Goal: Task Accomplishment & Management: Manage account settings

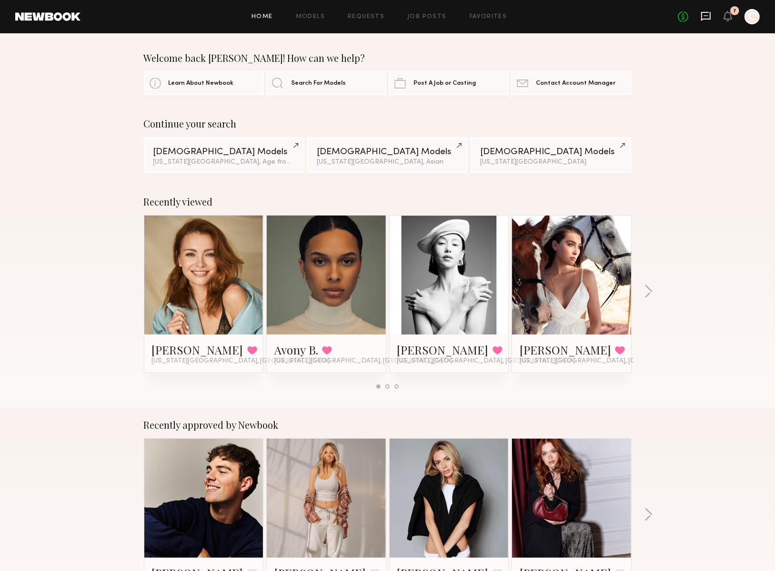
click at [702, 16] on icon at bounding box center [706, 16] width 10 height 9
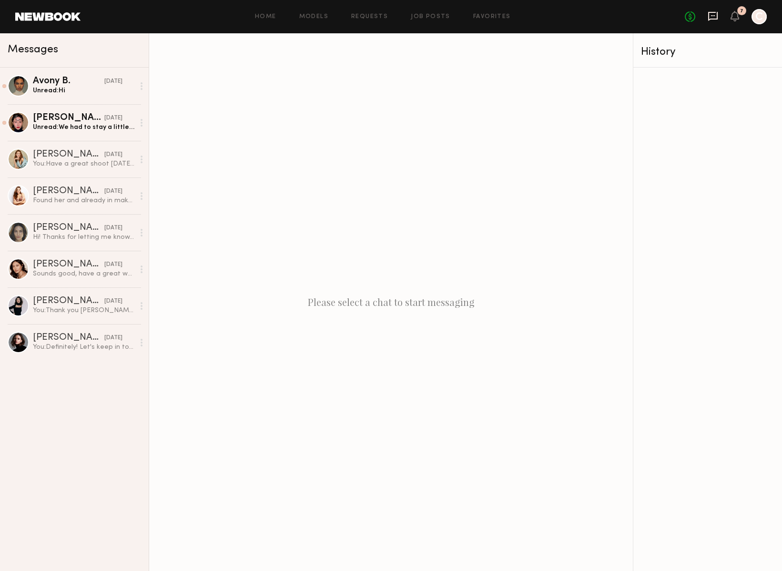
click at [710, 16] on icon at bounding box center [712, 16] width 10 height 10
click at [51, 90] on div "Unread: Hi" at bounding box center [83, 90] width 101 height 9
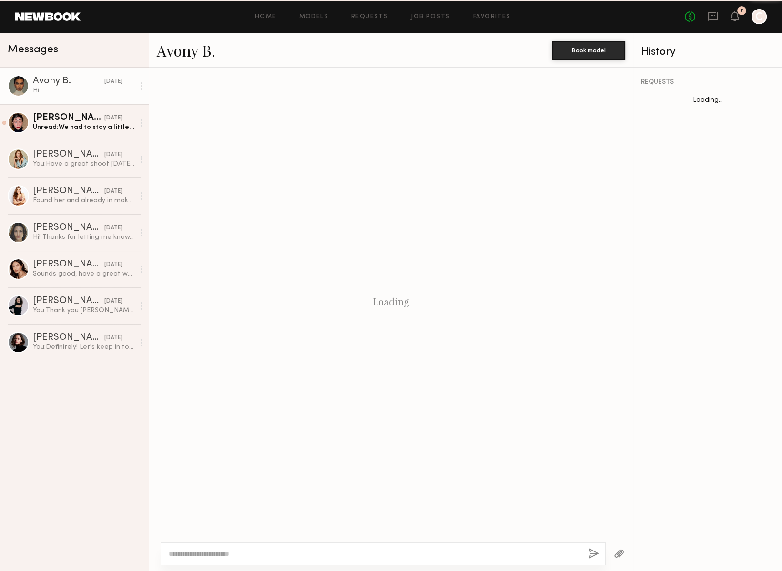
scroll to position [274, 0]
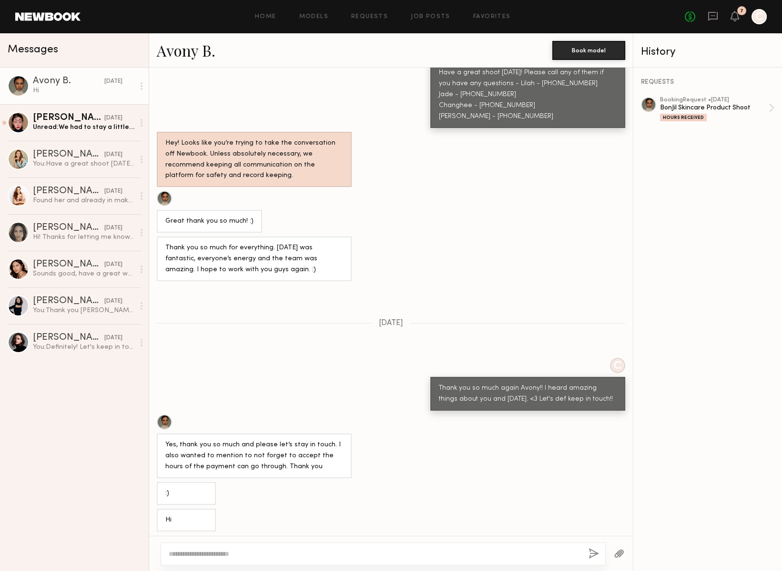
click at [220, 560] on div at bounding box center [382, 554] width 445 height 23
click at [223, 550] on textarea at bounding box center [375, 555] width 412 height 10
type textarea "**********"
click at [590, 557] on button "button" at bounding box center [593, 555] width 10 height 12
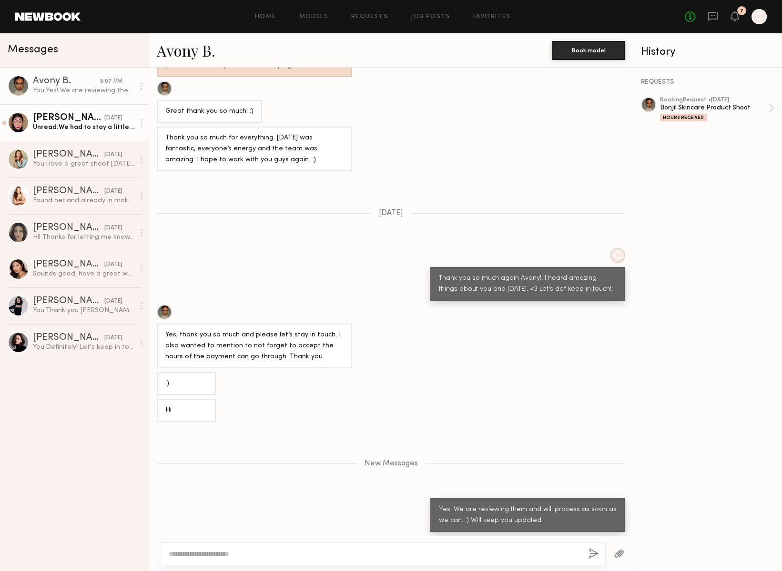
click at [70, 133] on link "Liliya C. yesterday Unread: We had to stay a little bit of overtime , I added t…" at bounding box center [74, 122] width 149 height 37
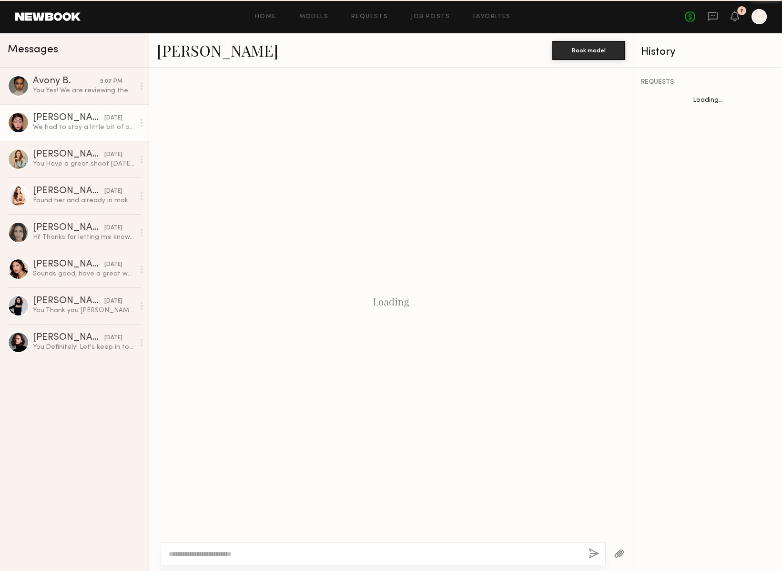
scroll to position [742, 0]
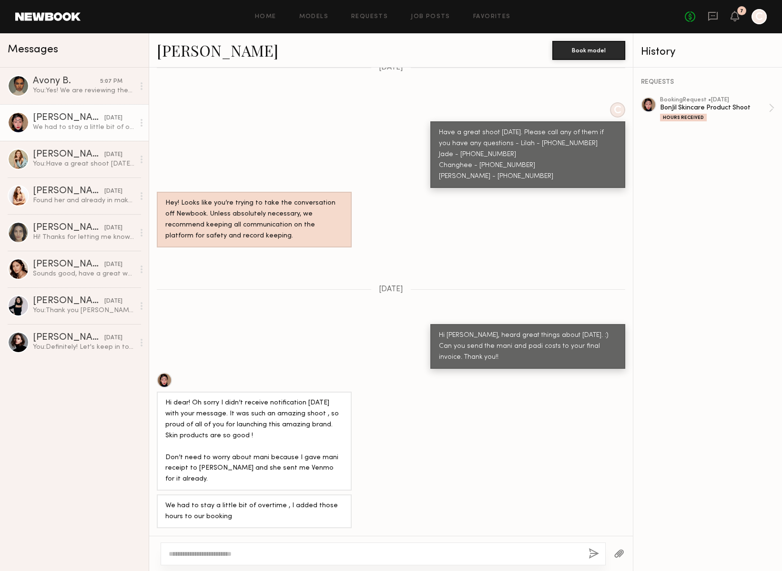
click at [208, 557] on textarea at bounding box center [375, 555] width 412 height 10
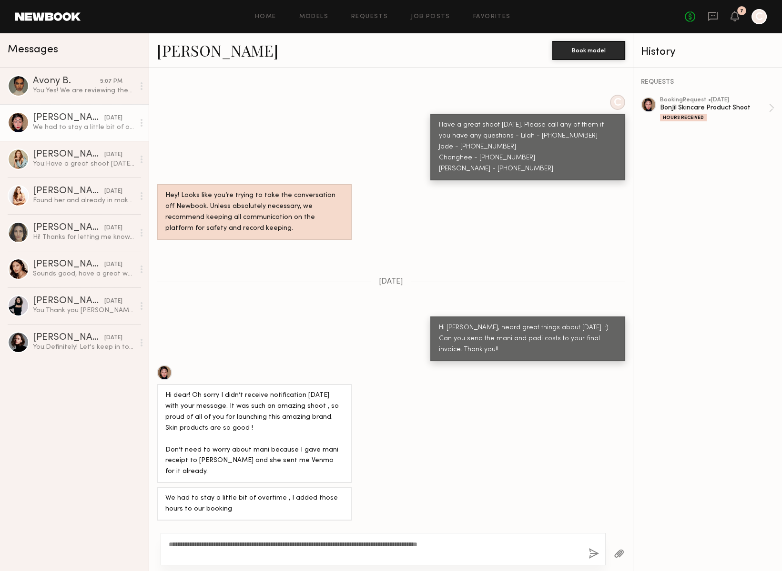
type textarea "**********"
click at [589, 559] on button "button" at bounding box center [593, 555] width 10 height 12
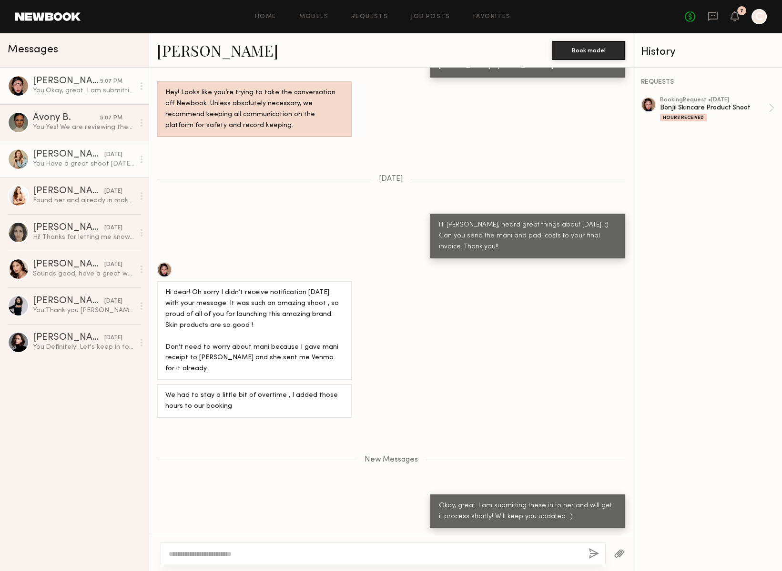
click at [89, 172] on link "Nina B. 08/13/2025 You: Have a great shoot today! Please call any of them if yo…" at bounding box center [74, 159] width 149 height 37
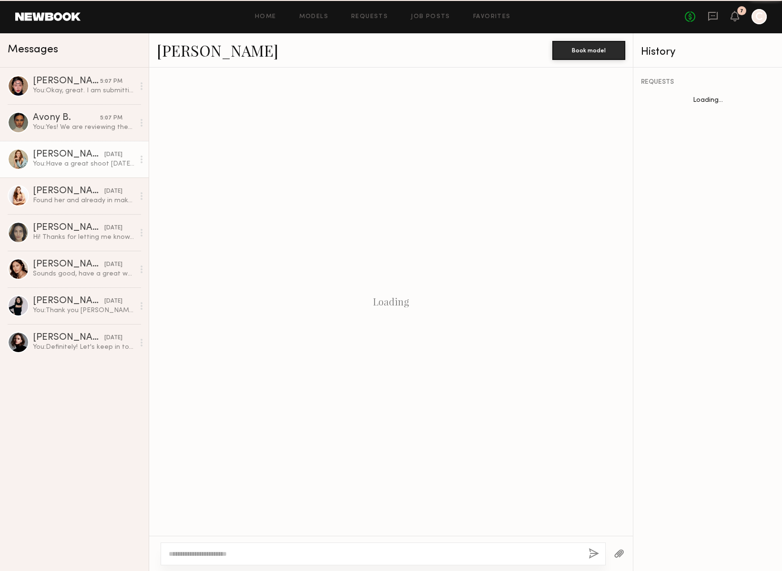
scroll to position [481, 0]
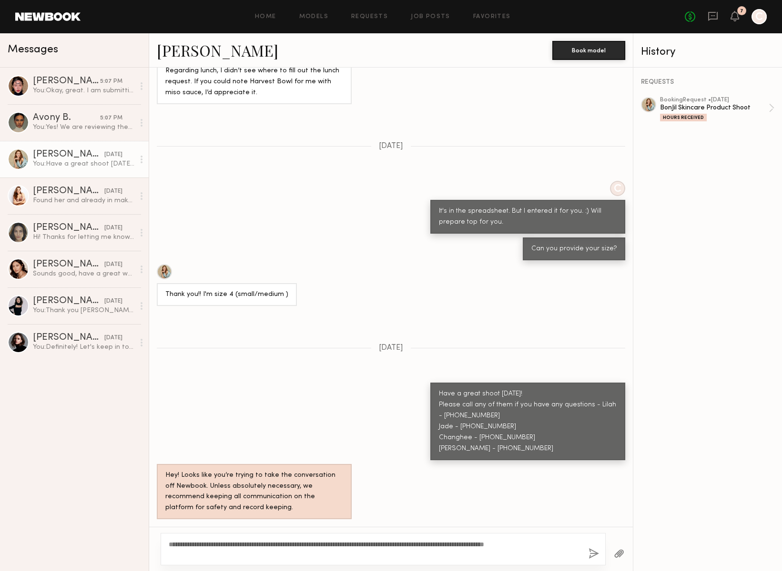
type textarea "**********"
click at [592, 552] on button "button" at bounding box center [593, 555] width 10 height 12
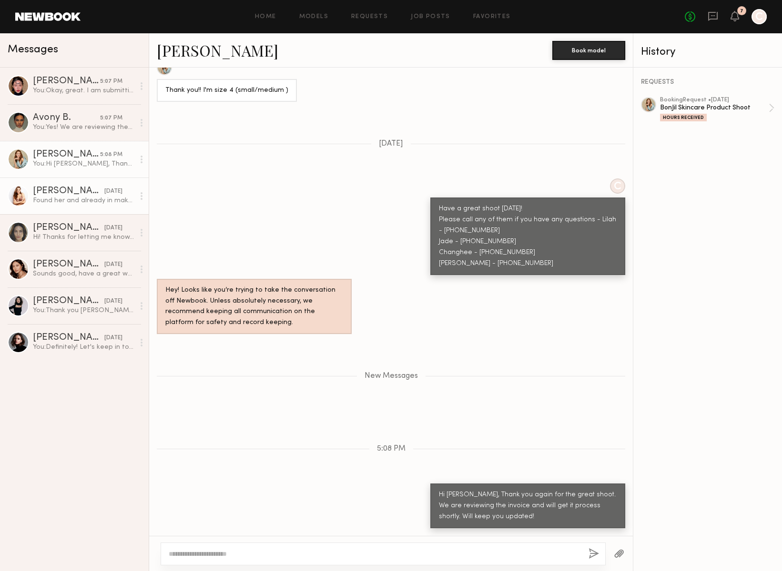
click at [73, 198] on div "Found her and already in make up 🙏" at bounding box center [83, 200] width 101 height 9
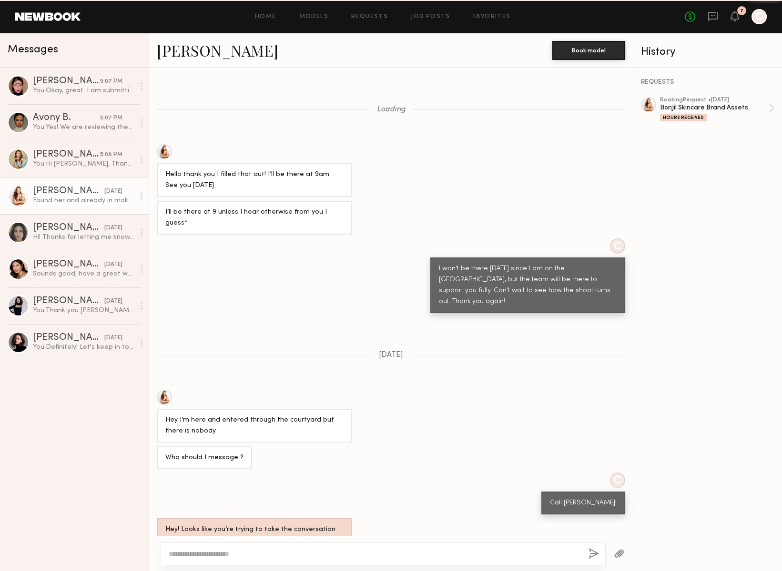
scroll to position [276, 0]
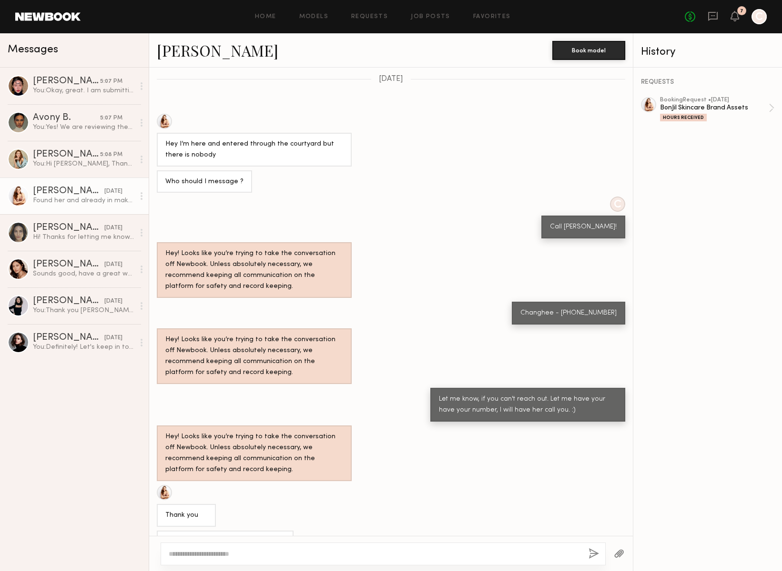
click at [199, 552] on textarea at bounding box center [375, 555] width 412 height 10
type textarea "**********"
click at [595, 552] on button "button" at bounding box center [593, 555] width 10 height 12
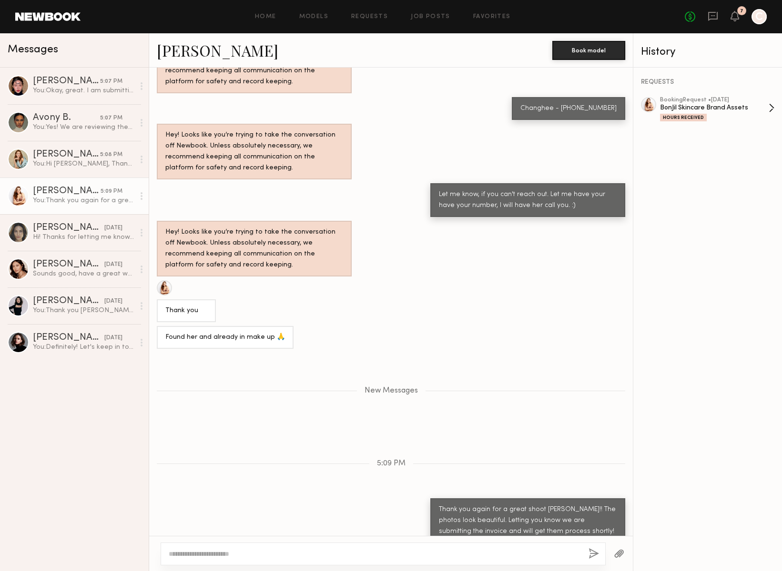
click at [705, 120] on div "Hours Received" at bounding box center [714, 117] width 109 height 8
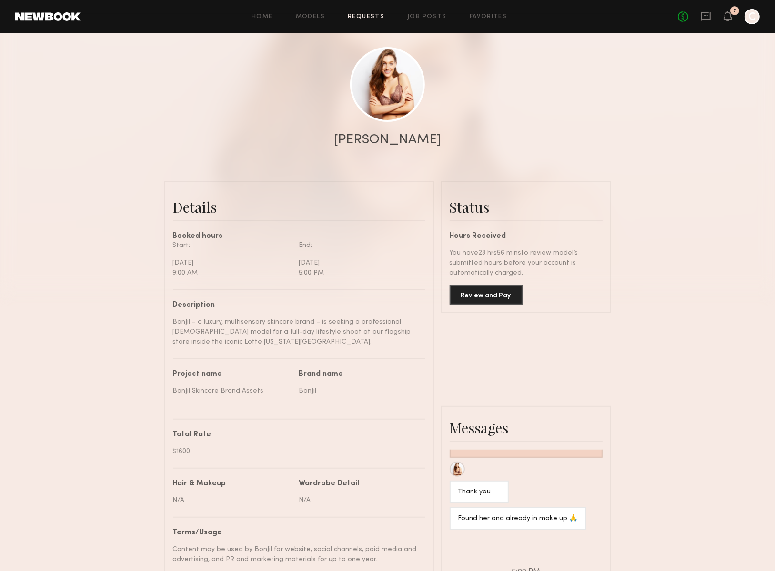
scroll to position [86, 0]
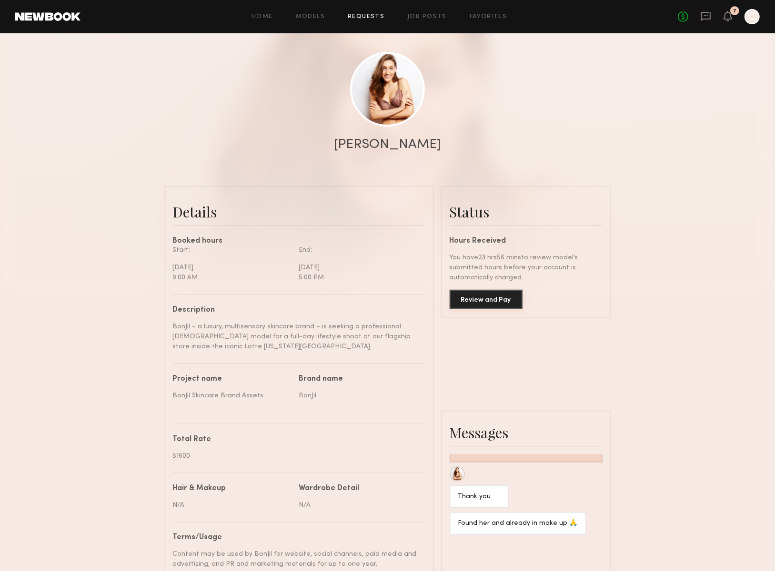
click at [512, 300] on button "Review and Pay" at bounding box center [486, 299] width 73 height 19
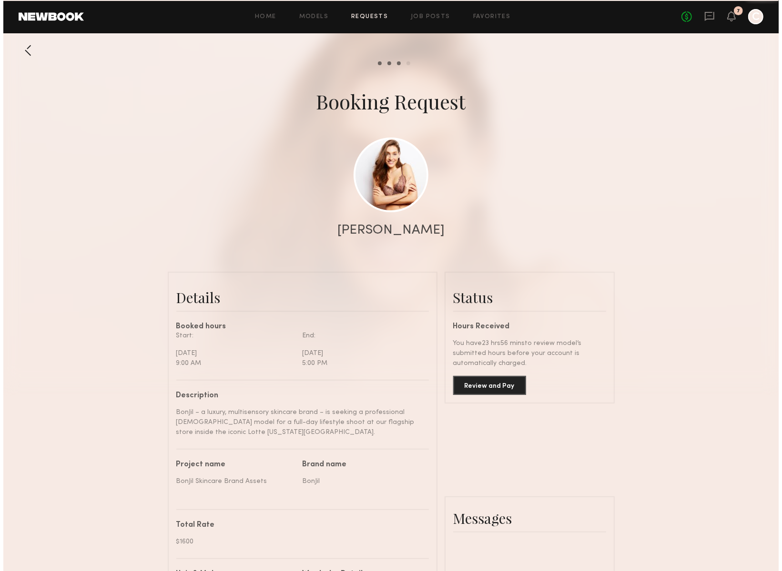
scroll to position [3710, 0]
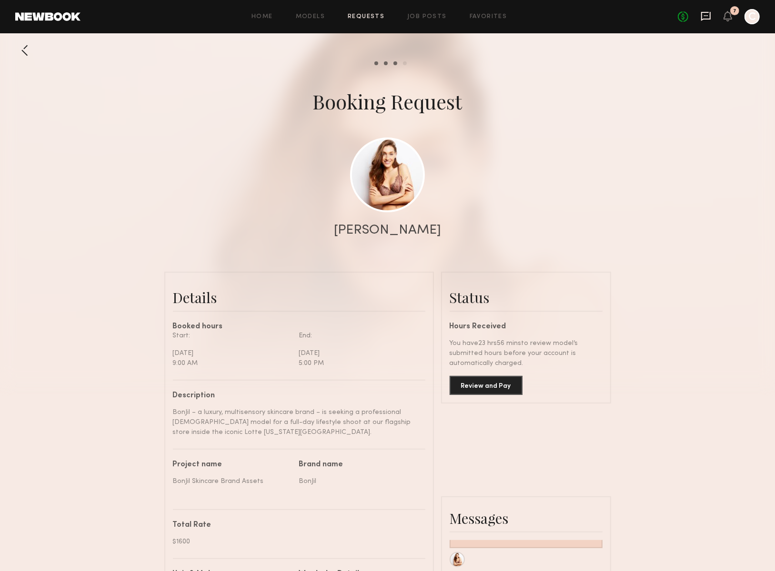
click at [709, 18] on icon at bounding box center [706, 16] width 10 height 9
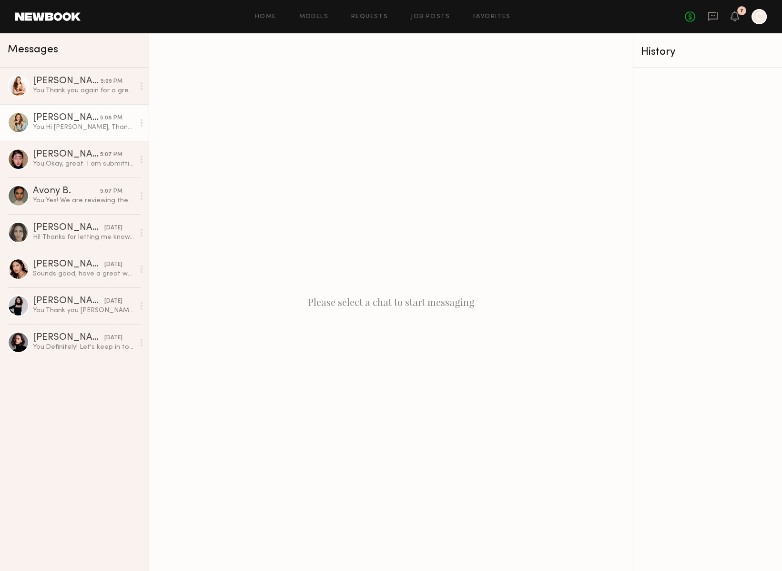
click at [52, 121] on div "Nina B." at bounding box center [66, 118] width 67 height 10
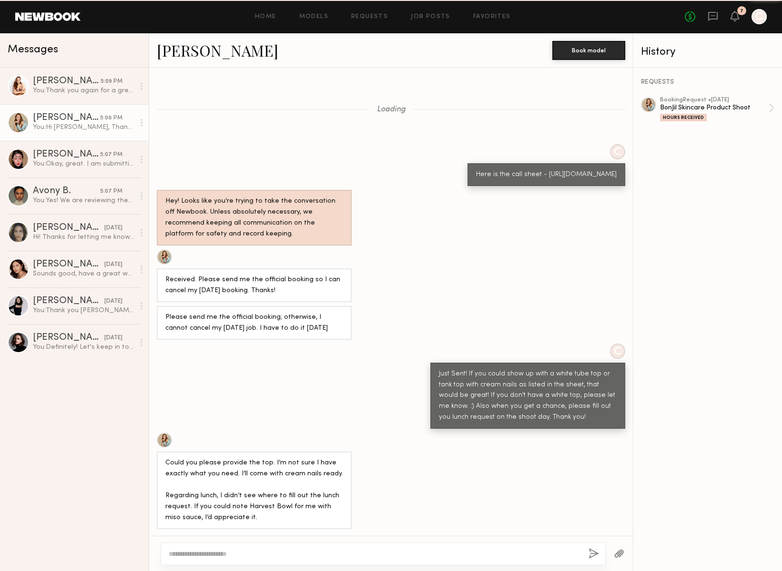
scroll to position [575, 0]
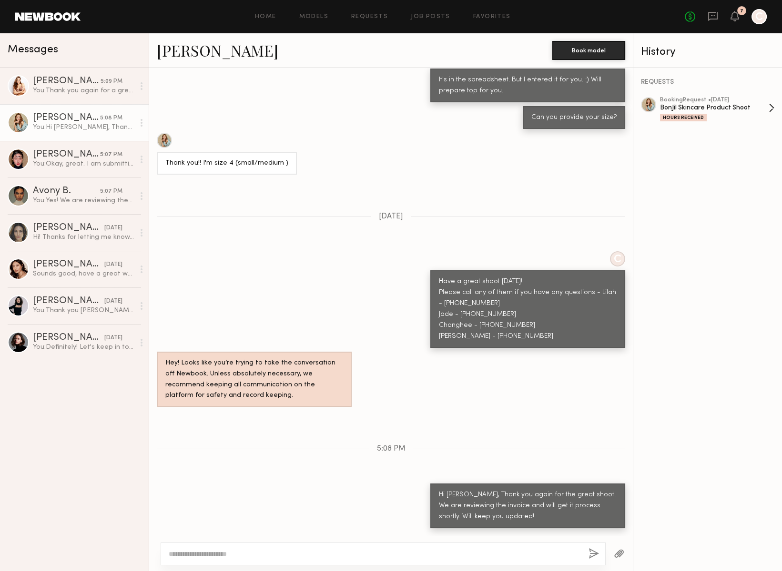
click at [681, 117] on div "Hours Received" at bounding box center [683, 118] width 47 height 8
click at [43, 163] on div "You: Okay, great. I am submitting these in to her and will get it process short…" at bounding box center [83, 164] width 101 height 9
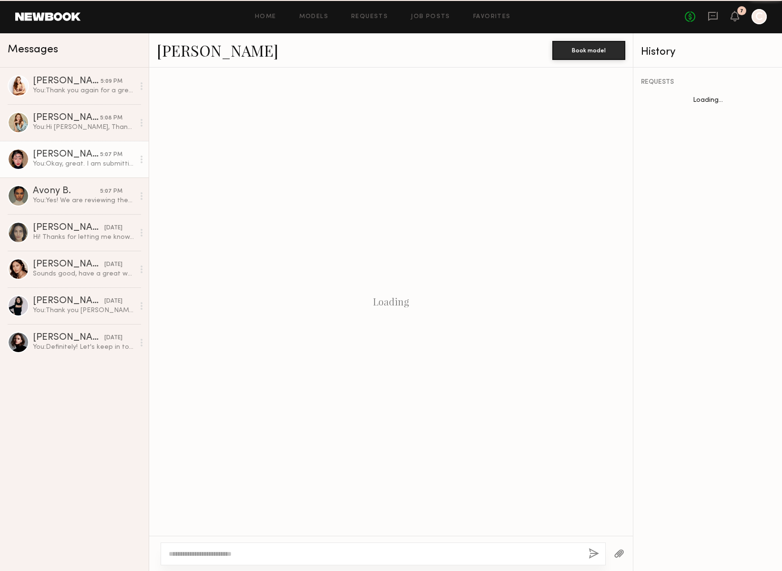
scroll to position [514, 0]
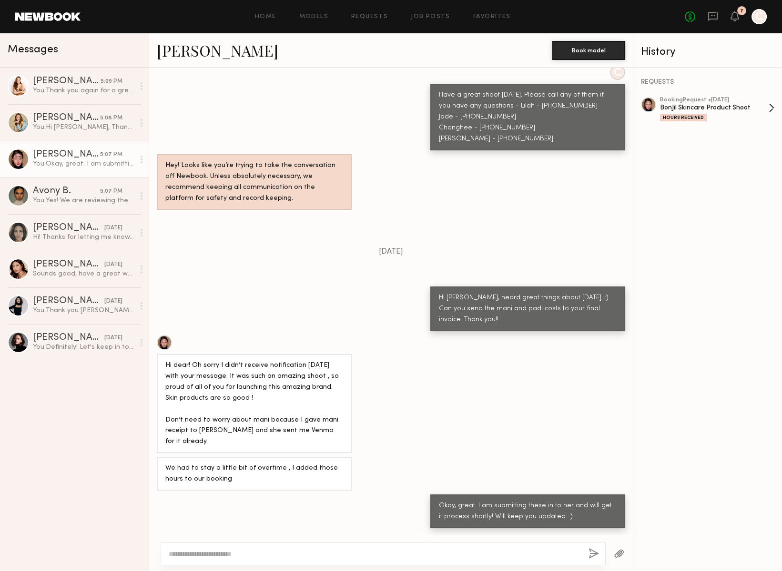
click at [679, 114] on div "Hours Received" at bounding box center [683, 118] width 47 height 8
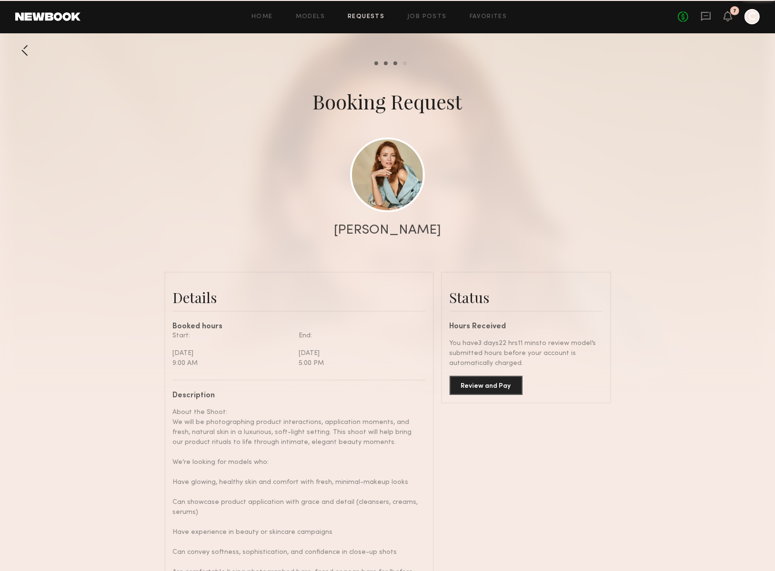
scroll to position [2578, 0]
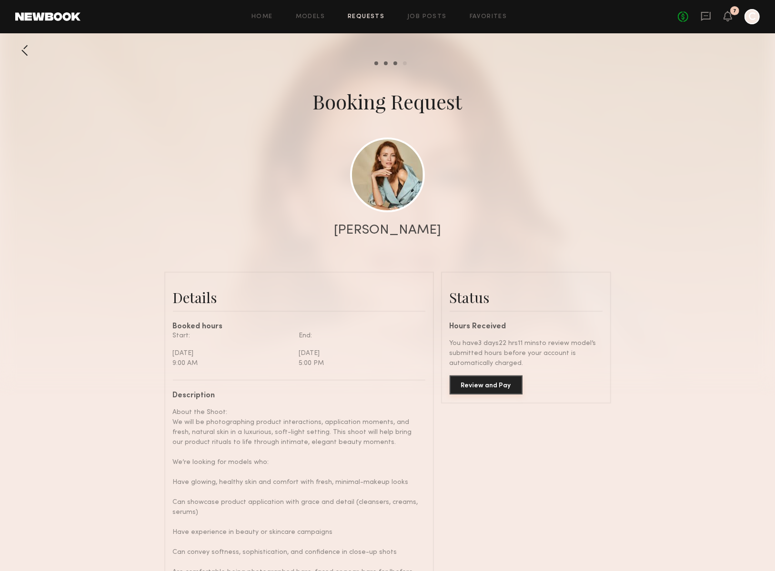
click at [493, 385] on button "Review and Pay" at bounding box center [486, 385] width 73 height 19
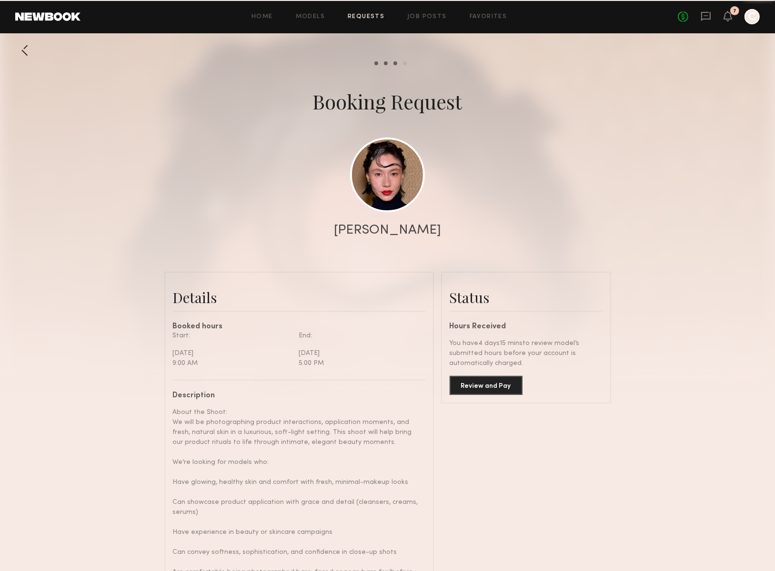
scroll to position [32, 0]
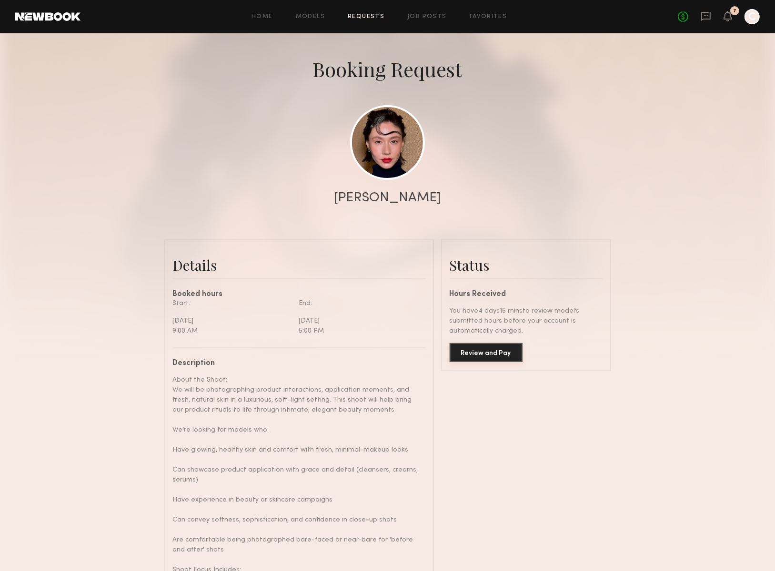
click at [504, 356] on button "Review and Pay" at bounding box center [486, 352] width 73 height 19
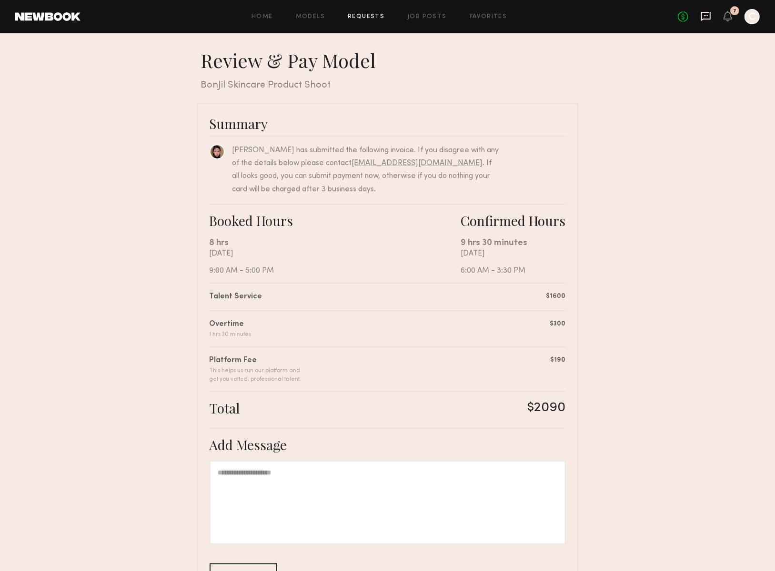
click at [704, 15] on icon at bounding box center [706, 15] width 4 height 1
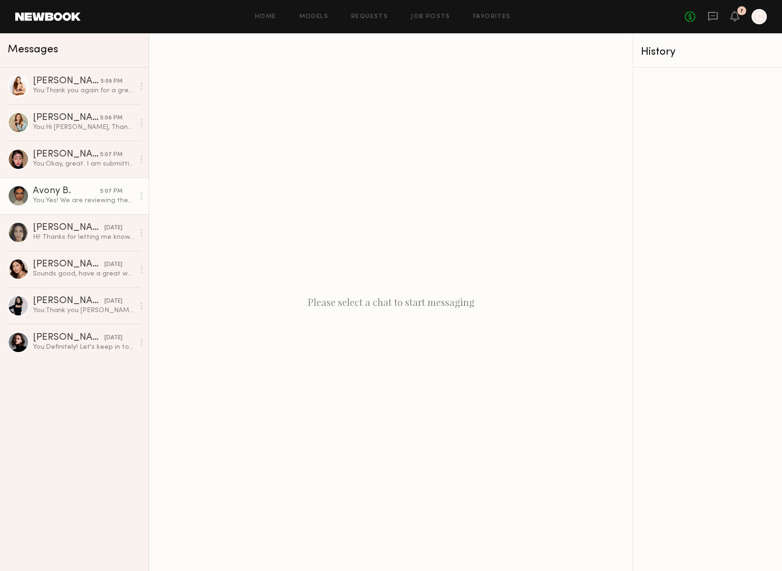
click at [73, 199] on div "You: Yes! We are reviewing them and will process as soon as we can. :) Will kee…" at bounding box center [83, 200] width 101 height 9
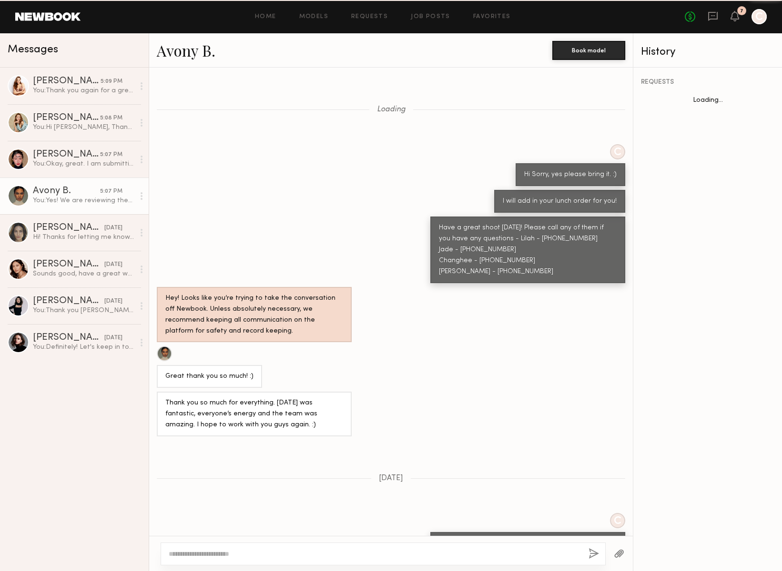
scroll to position [193, 0]
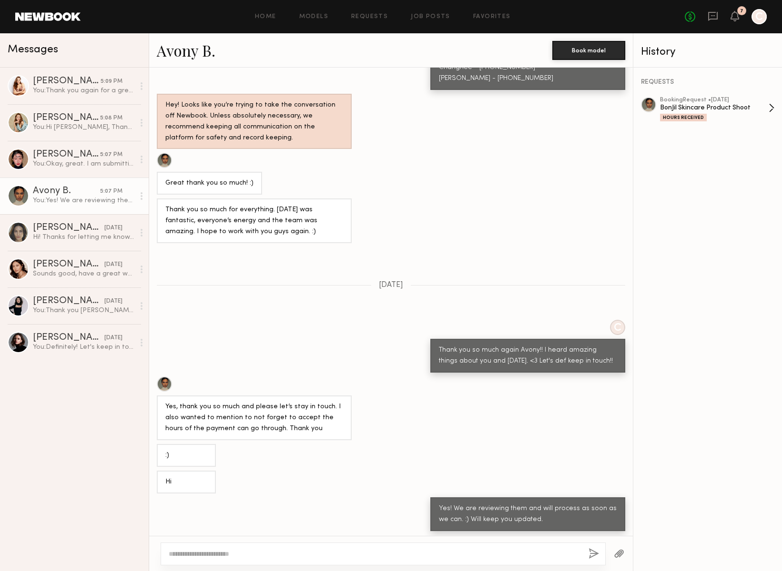
click at [689, 120] on div "Hours Received" at bounding box center [683, 118] width 47 height 8
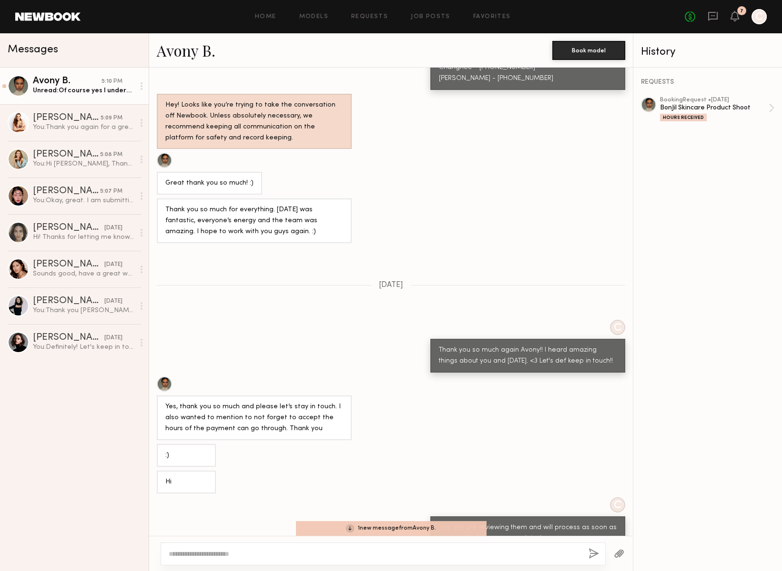
click at [92, 86] on div "Unread: Of course yes I understand" at bounding box center [83, 90] width 101 height 9
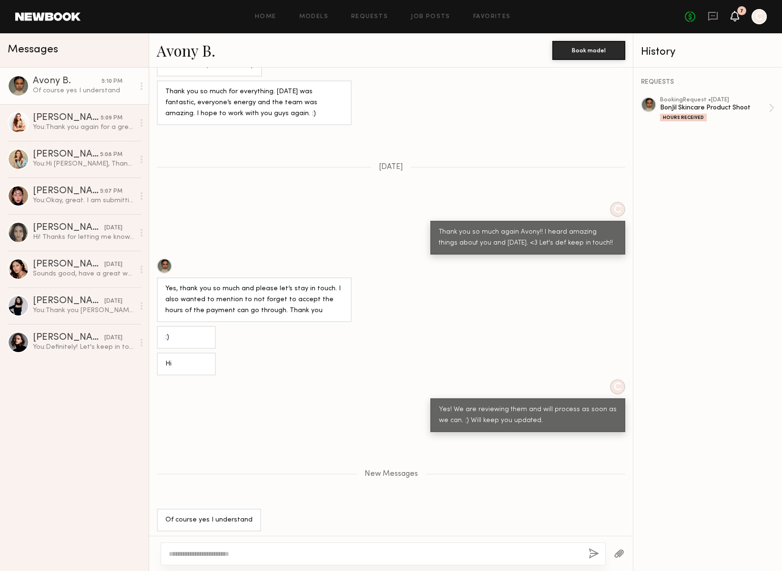
click at [734, 14] on icon at bounding box center [735, 15] width 8 height 7
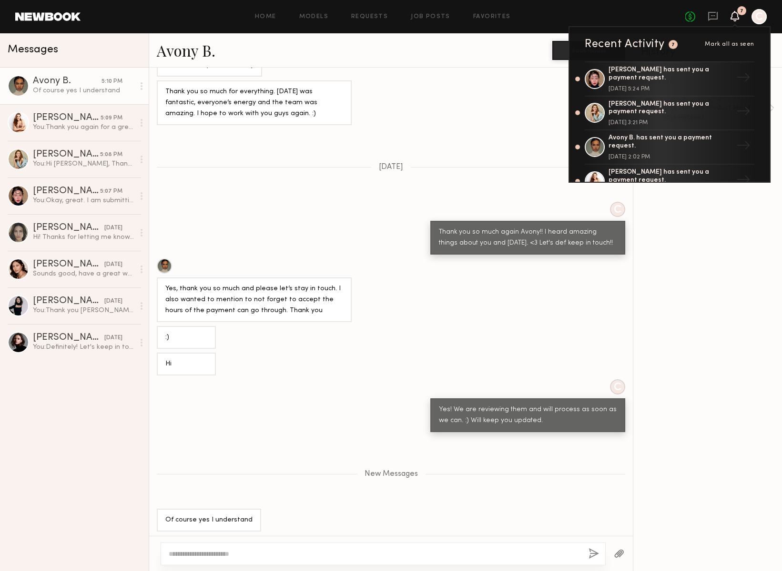
click at [471, 106] on div "Thank you so much for everything. [DATE] was fantastic, everyone’s energy and t…" at bounding box center [390, 102] width 483 height 45
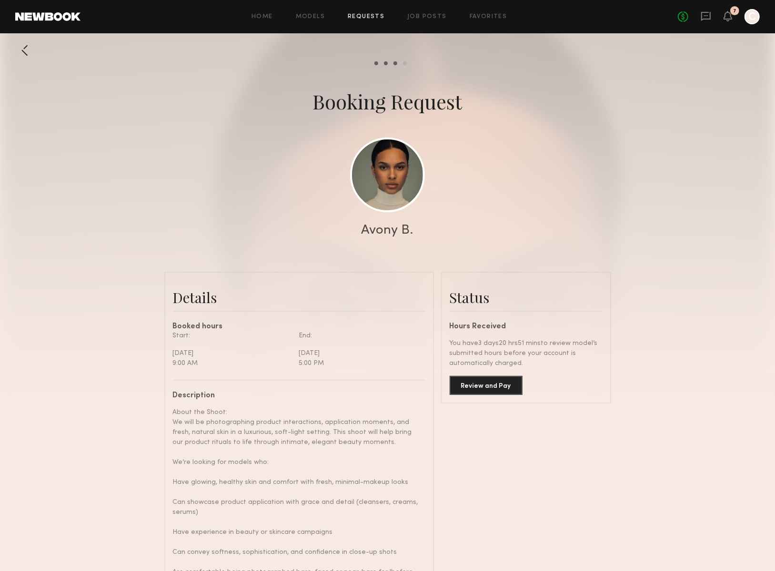
scroll to position [474, 0]
click at [490, 379] on button "Review and Pay" at bounding box center [486, 385] width 73 height 19
